Goal: Complete application form

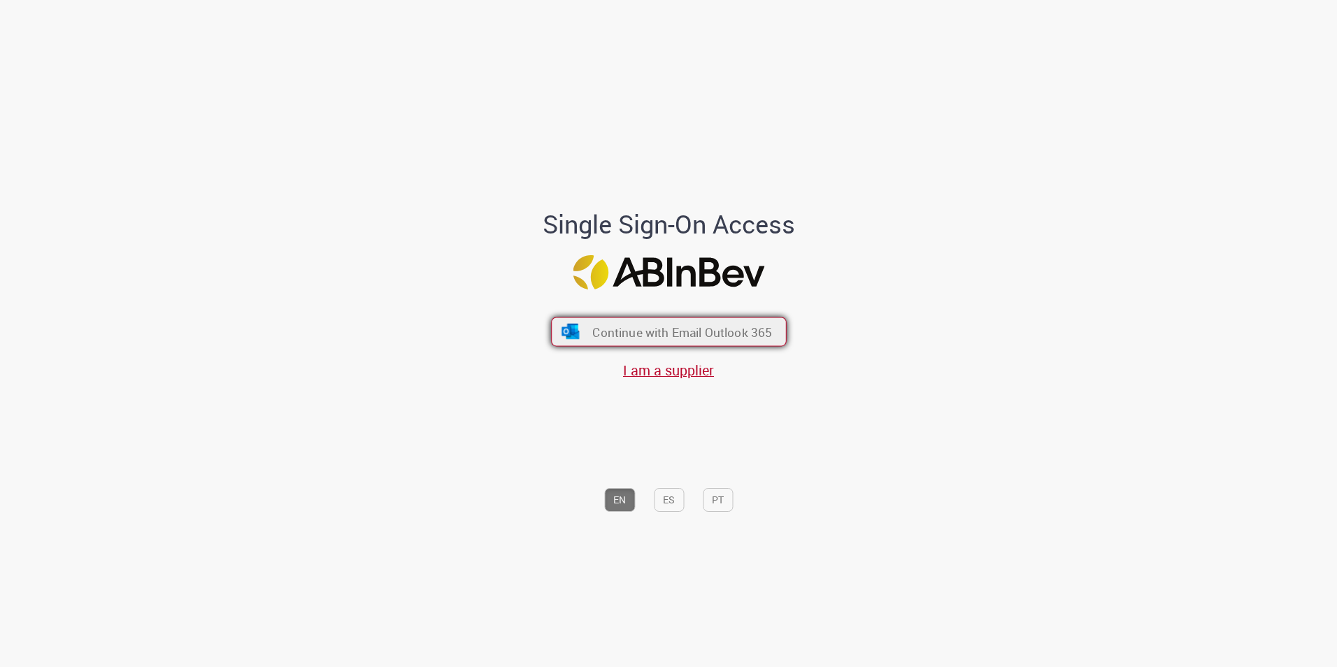
click at [604, 329] on span "Continue with Email Outlook 365" at bounding box center [682, 332] width 180 height 16
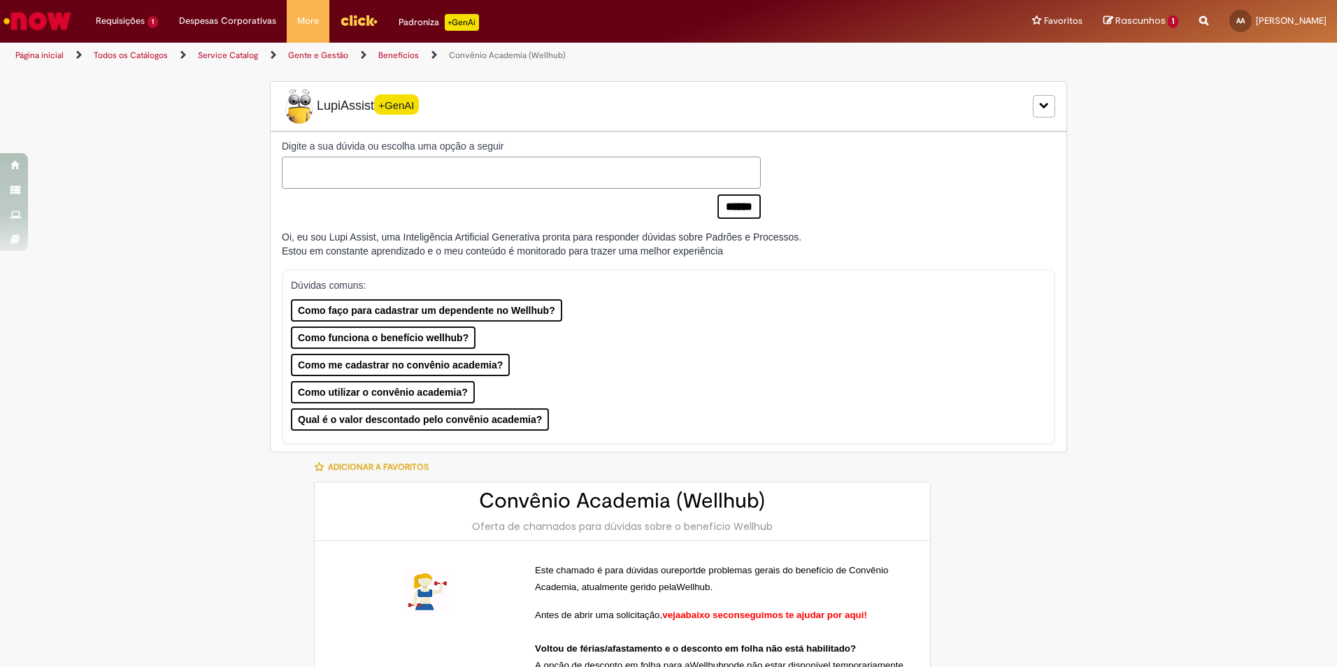
type input "**********"
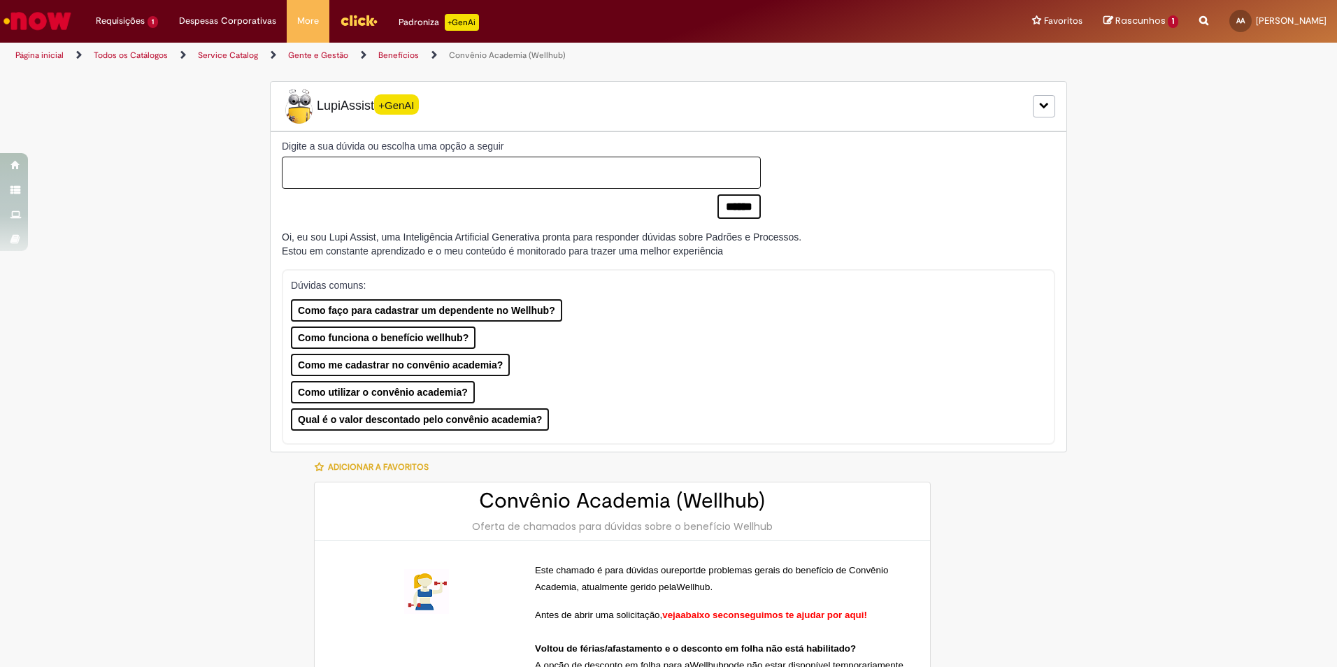
type input "**********"
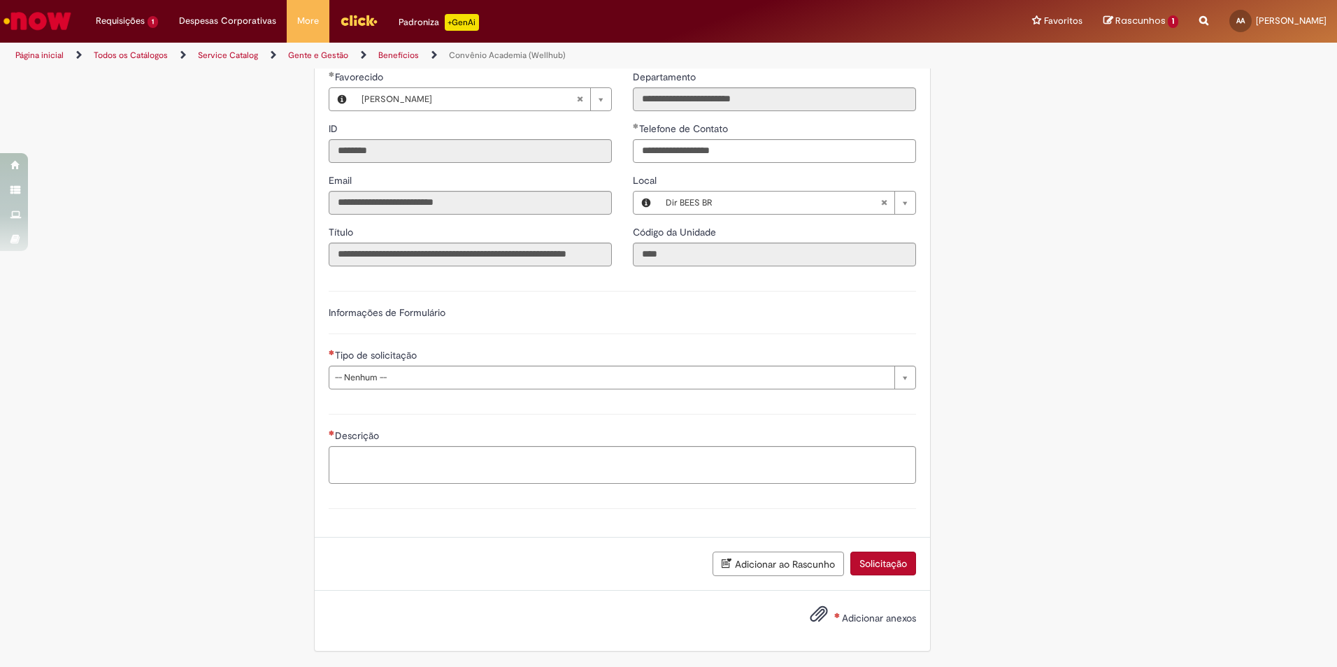
scroll to position [1746, 0]
